Goal: Information Seeking & Learning: Find specific fact

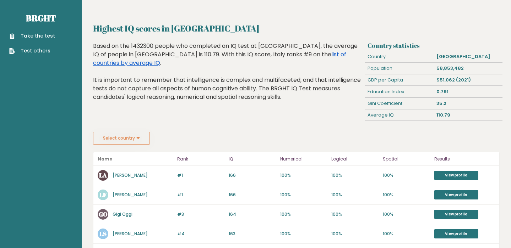
click at [261, 56] on link "list of countries by average IQ" at bounding box center [219, 58] width 253 height 17
